Goal: Task Accomplishment & Management: Complete application form

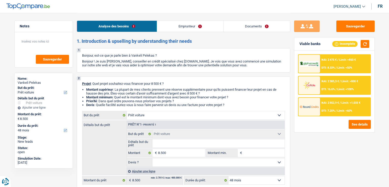
select select "car"
select select "48"
select select "car"
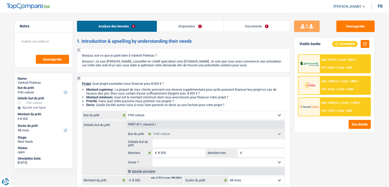
select select "48"
select select "privateEmployee"
select select "netSalary"
select select "mealVouchers"
select select "liveWithParents"
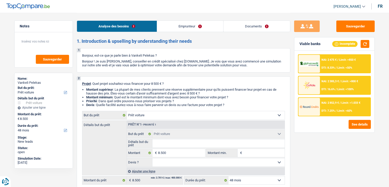
select select "car"
select select "48"
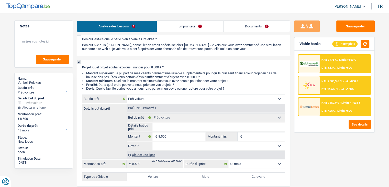
scroll to position [26, 0]
